Goal: Task Accomplishment & Management: Use online tool/utility

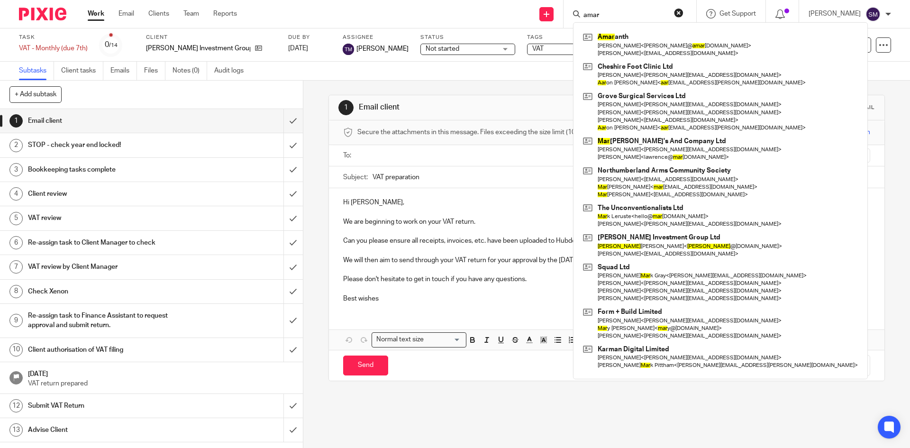
click at [309, 145] on div "1 Email client Manual email Secure the attachments in this message. Files excee…" at bounding box center [606, 264] width 606 height 367
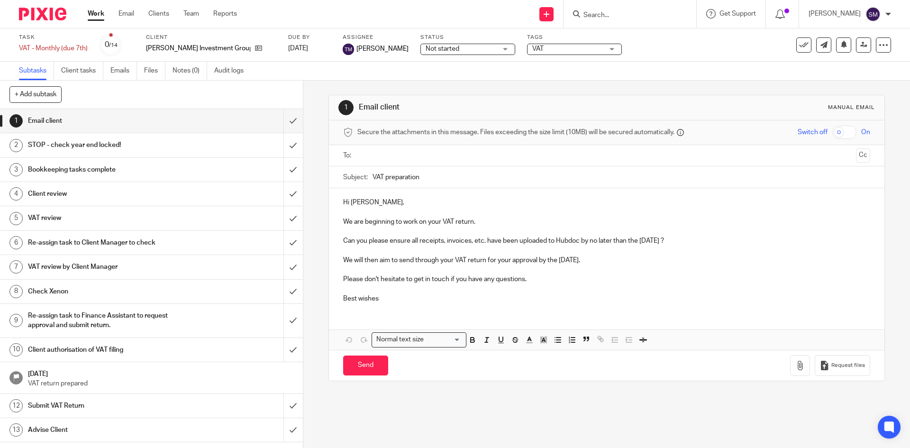
click at [621, 15] on input "Search" at bounding box center [624, 15] width 85 height 9
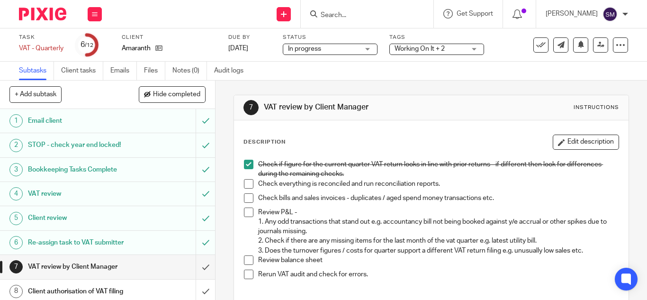
scroll to position [47, 0]
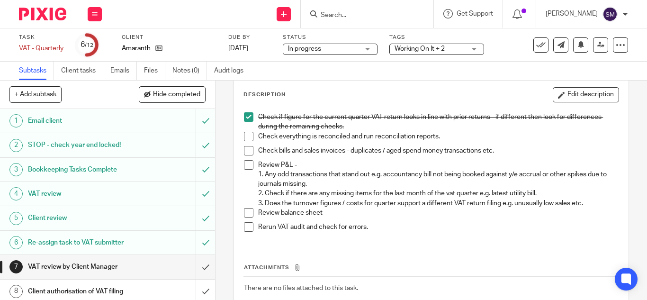
click at [245, 136] on span at bounding box center [248, 136] width 9 height 9
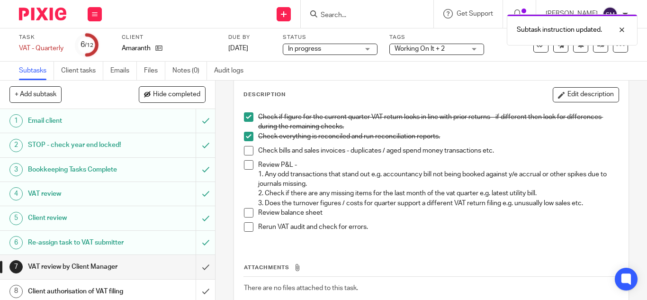
click at [244, 150] on span at bounding box center [248, 150] width 9 height 9
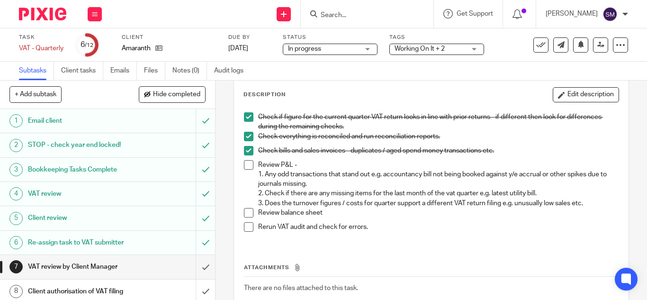
click at [244, 165] on span at bounding box center [248, 164] width 9 height 9
click at [245, 212] on span at bounding box center [248, 212] width 9 height 9
